Goal: Task Accomplishment & Management: Use online tool/utility

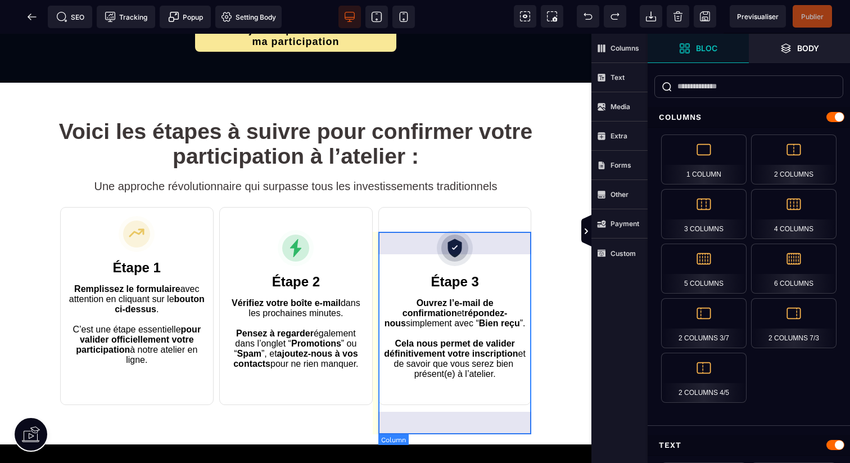
scroll to position [228, 0]
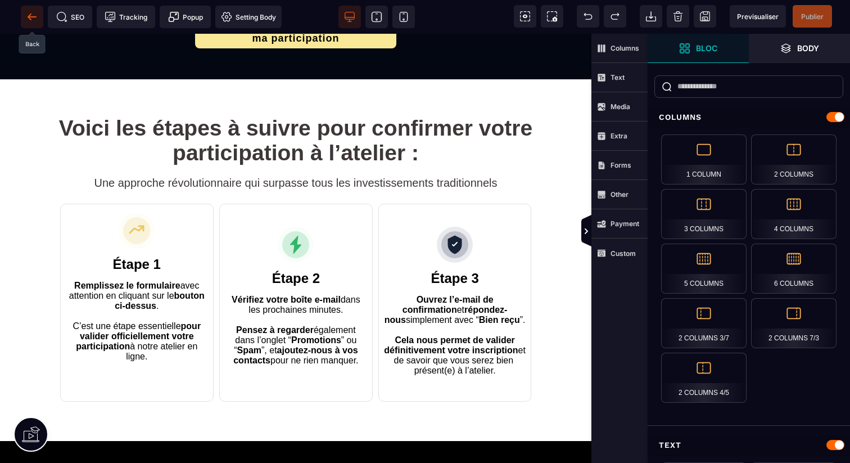
click at [30, 14] on icon at bounding box center [29, 16] width 3 height 6
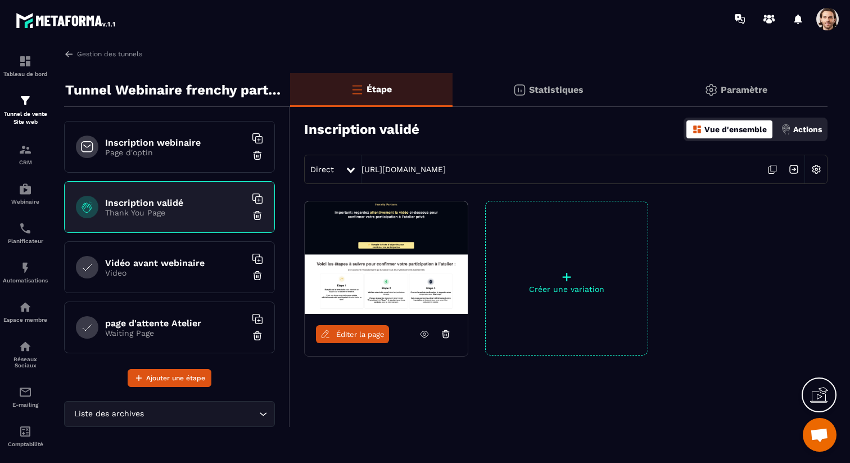
click at [189, 162] on div "Inscription webinaire Page d'optin" at bounding box center [169, 147] width 211 height 52
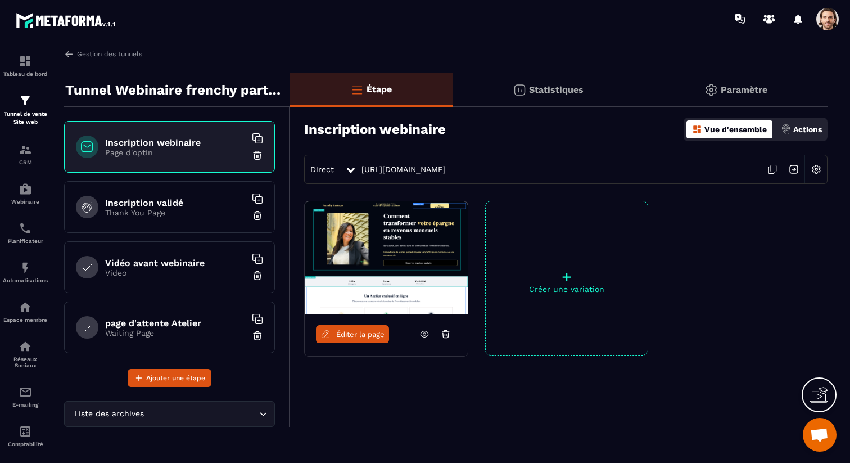
click at [370, 336] on span "Éditer la page" at bounding box center [360, 334] width 48 height 8
